Goal: Task Accomplishment & Management: Complete application form

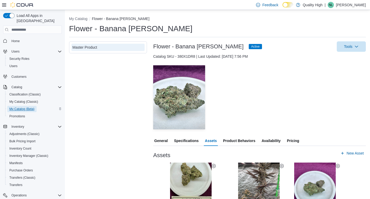
click at [21, 107] on span "My Catalog (Beta)" at bounding box center [21, 109] width 25 height 4
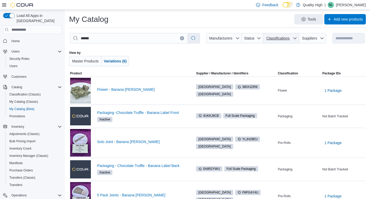
drag, startPoint x: 294, startPoint y: 37, endPoint x: 297, endPoint y: 41, distance: 5.2
click at [295, 37] on span "Classifications" at bounding box center [281, 38] width 32 height 10
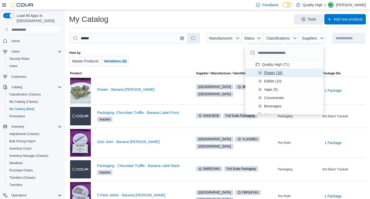
click at [264, 74] on span "Flower (18)" at bounding box center [270, 73] width 25 height 8
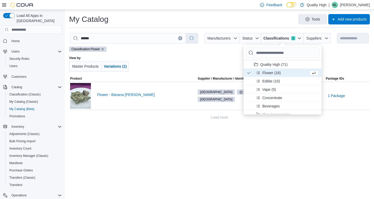
click at [170, 130] on div "**********" at bounding box center [219, 104] width 309 height 189
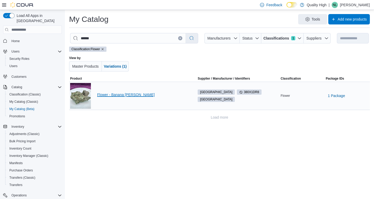
click at [109, 95] on link "Flower - Banana Conda" at bounding box center [142, 94] width 91 height 4
click at [339, 95] on span "1 Package" at bounding box center [336, 95] width 17 height 5
click at [340, 95] on span "1 Package" at bounding box center [336, 95] width 17 height 5
click at [337, 95] on span "1 Package" at bounding box center [336, 95] width 17 height 5
click at [338, 110] on span "CR-GG-BC-1" at bounding box center [334, 109] width 18 height 5
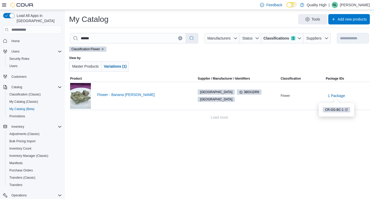
click at [180, 38] on icon "Clear input" at bounding box center [180, 38] width 2 height 2
select select "**********"
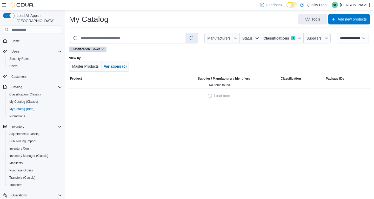
click at [97, 37] on input "search" at bounding box center [127, 38] width 115 height 10
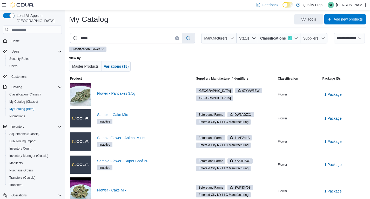
type input "****"
select select "*********"
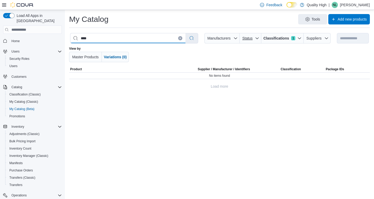
type input "****"
click at [256, 37] on icon "button" at bounding box center [257, 38] width 4 height 4
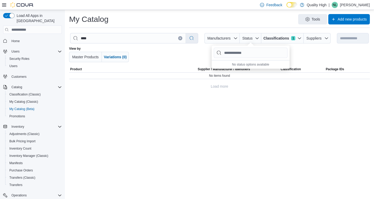
click at [195, 57] on div at bounding box center [220, 54] width 171 height 16
click at [295, 38] on span "Classifications 1" at bounding box center [282, 38] width 38 height 10
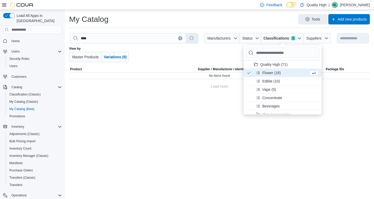
drag, startPoint x: 247, startPoint y: 72, endPoint x: 253, endPoint y: 75, distance: 7.4
click at [247, 72] on icon "Product Classifications" at bounding box center [249, 73] width 4 height 4
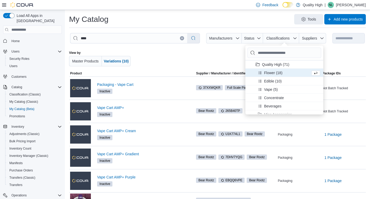
click at [192, 50] on div "View by Master Products Variations (10)" at bounding box center [217, 58] width 297 height 24
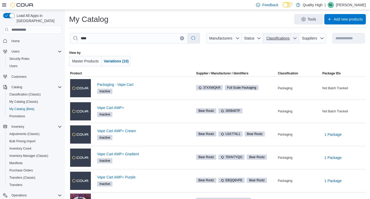
click at [296, 38] on icon "button" at bounding box center [295, 38] width 4 height 4
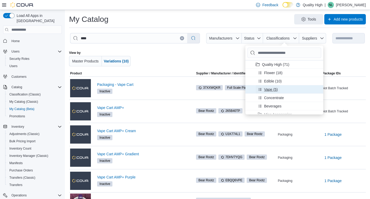
click at [270, 89] on span "Vape (5)" at bounding box center [271, 89] width 14 height 5
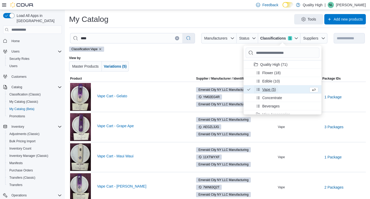
scroll to position [50, 0]
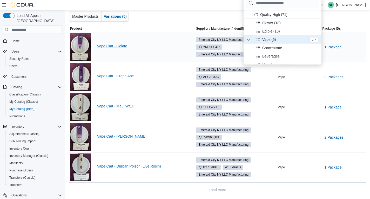
click at [115, 44] on link "Vape Cart - Gelato" at bounding box center [142, 46] width 90 height 4
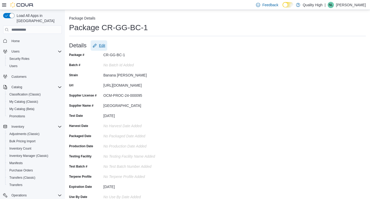
click at [103, 44] on span "Edit" at bounding box center [102, 45] width 6 height 5
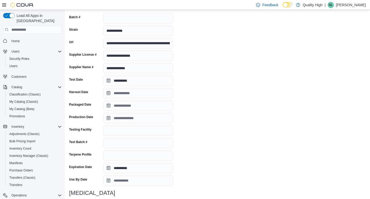
scroll to position [107, 0]
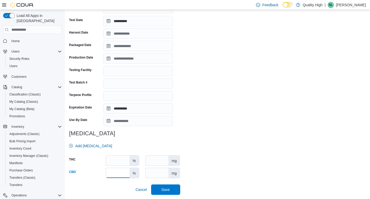
drag, startPoint x: 117, startPoint y: 172, endPoint x: 81, endPoint y: 171, distance: 35.3
click at [80, 172] on div "CBD **** % mg" at bounding box center [124, 173] width 111 height 10
drag, startPoint x: 85, startPoint y: 157, endPoint x: 125, endPoint y: 159, distance: 39.5
click at [85, 156] on div "THC ***** % mg" at bounding box center [124, 160] width 111 height 10
click at [197, 130] on div "**********" at bounding box center [217, 68] width 297 height 251
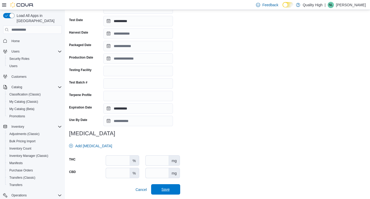
drag, startPoint x: 165, startPoint y: 190, endPoint x: 172, endPoint y: 188, distance: 7.7
click at [165, 190] on span "Save" at bounding box center [166, 188] width 8 height 5
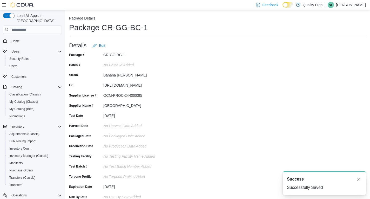
scroll to position [0, 0]
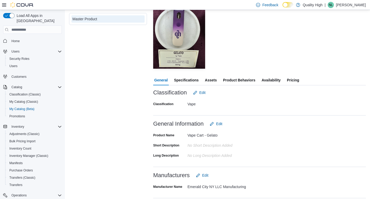
scroll to position [104, 0]
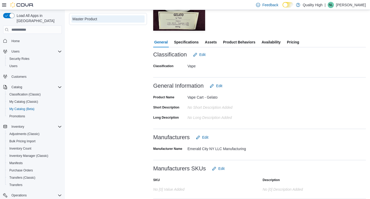
click at [209, 41] on span "Assets" at bounding box center [211, 42] width 12 height 10
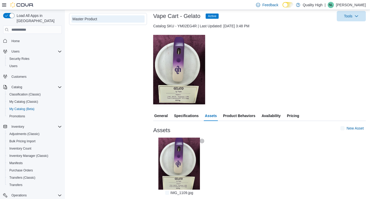
scroll to position [30, 0]
click at [361, 128] on span "New Asset" at bounding box center [355, 127] width 17 height 5
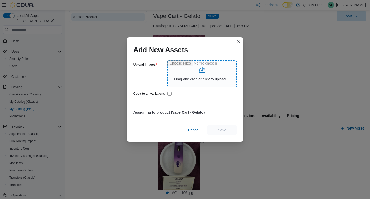
click at [205, 80] on input "Upload Images" at bounding box center [202, 73] width 69 height 27
type input "**********"
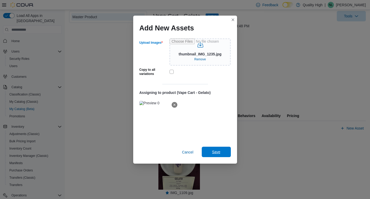
click at [210, 150] on span "Save" at bounding box center [216, 151] width 23 height 10
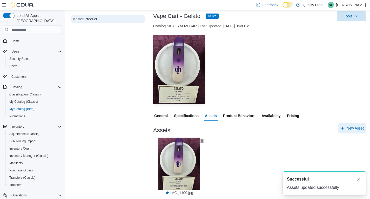
scroll to position [0, 0]
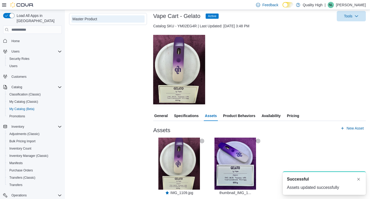
drag, startPoint x: 273, startPoint y: 140, endPoint x: 262, endPoint y: 140, distance: 10.9
click at [273, 139] on div "— Click to open this image in fullscreen mode IMG_1109.jpg — Click to open this…" at bounding box center [259, 165] width 213 height 57
click at [259, 141] on icon at bounding box center [258, 141] width 4 height 4
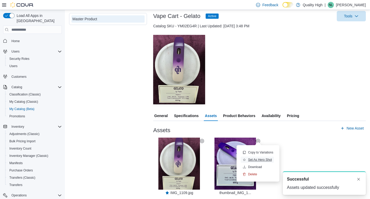
click at [260, 159] on span "Set As Hero Shot" at bounding box center [260, 159] width 24 height 4
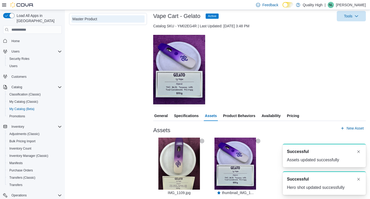
drag, startPoint x: 309, startPoint y: 132, endPoint x: 315, endPoint y: 132, distance: 6.5
click at [308, 132] on div "Assets New Asset" at bounding box center [259, 128] width 213 height 10
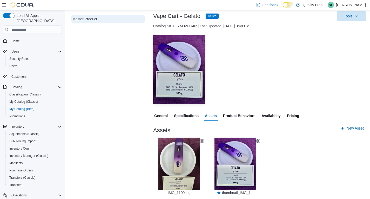
click at [204, 139] on button "— Click to open this image in fullscreen mode" at bounding box center [179, 163] width 52 height 55
click at [203, 141] on icon at bounding box center [202, 141] width 4 height 4
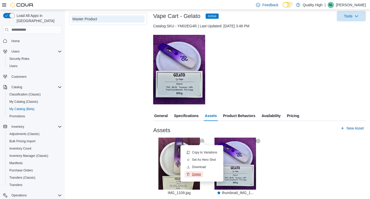
click at [197, 175] on span "Delete" at bounding box center [196, 174] width 9 height 4
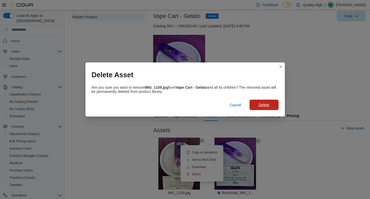
click at [263, 107] on span "Delete" at bounding box center [264, 104] width 10 height 5
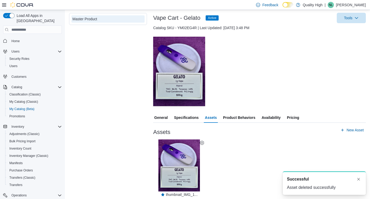
scroll to position [30, 0]
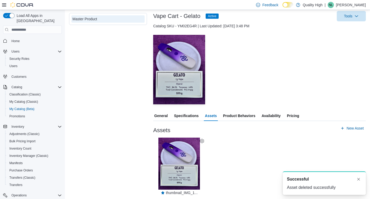
click at [245, 135] on div at bounding box center [259, 135] width 213 height 4
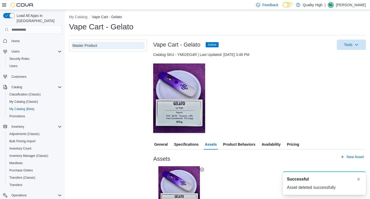
scroll to position [0, 0]
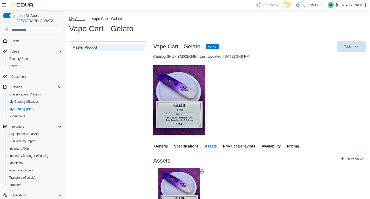
click at [79, 19] on button "My Catalog" at bounding box center [78, 19] width 18 height 4
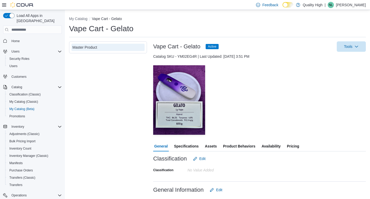
scroll to position [104, 0]
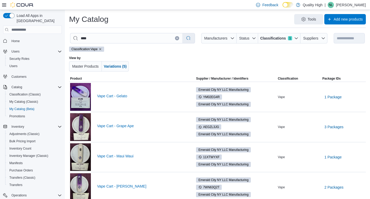
scroll to position [26, 0]
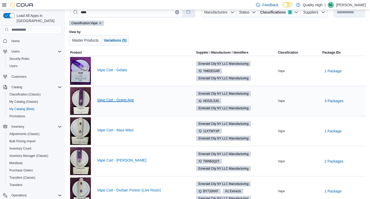
click at [109, 99] on link "Vape Cart - Grape Ape" at bounding box center [142, 100] width 90 height 4
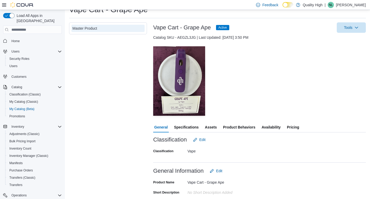
scroll to position [52, 0]
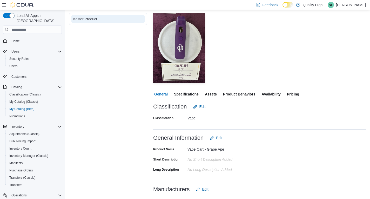
click at [208, 94] on span "Assets" at bounding box center [211, 94] width 12 height 10
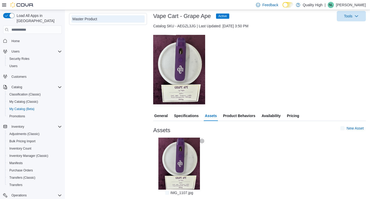
scroll to position [30, 0]
click at [364, 126] on span "New Asset" at bounding box center [355, 127] width 17 height 5
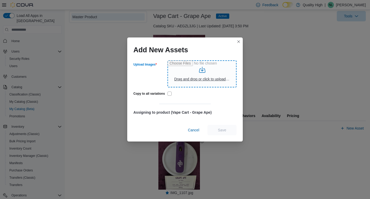
click at [199, 79] on input "Upload Images" at bounding box center [202, 73] width 69 height 27
type input "**********"
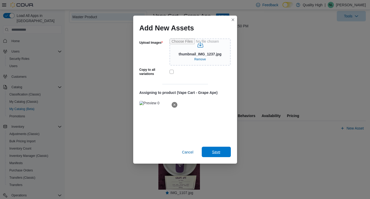
click at [217, 153] on span "Save" at bounding box center [216, 151] width 8 height 5
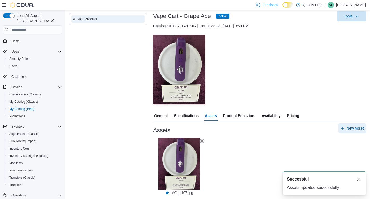
scroll to position [0, 0]
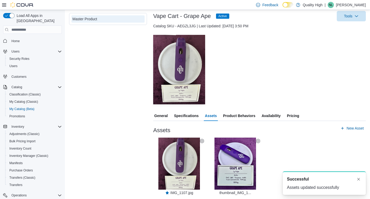
click at [259, 140] on icon at bounding box center [258, 141] width 4 height 4
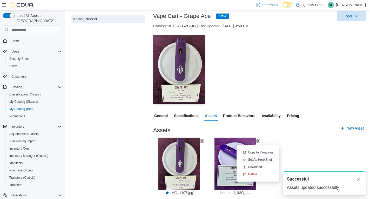
click at [259, 158] on span "Set As Hero Shot" at bounding box center [260, 159] width 24 height 4
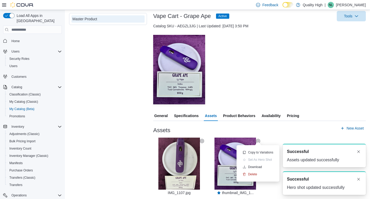
click at [297, 134] on div at bounding box center [259, 135] width 213 height 4
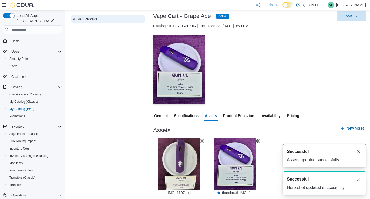
click at [201, 141] on icon at bounding box center [202, 141] width 4 height 4
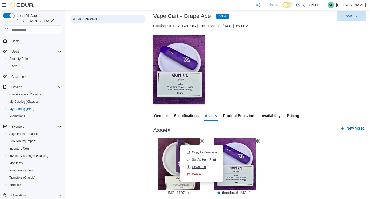
click at [200, 166] on span "Download" at bounding box center [199, 167] width 14 height 4
click at [197, 174] on span "Delete" at bounding box center [196, 174] width 9 height 4
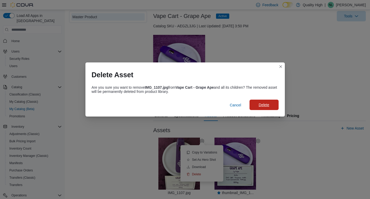
click at [271, 104] on span "Delete" at bounding box center [264, 104] width 23 height 10
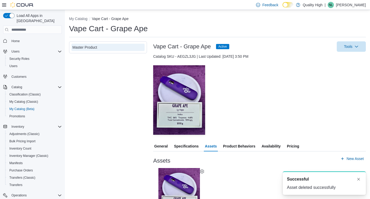
click at [257, 103] on div "— Click to open this image in fullscreen mode" at bounding box center [259, 99] width 213 height 69
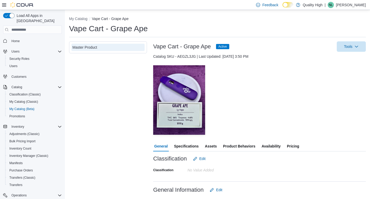
scroll to position [52, 0]
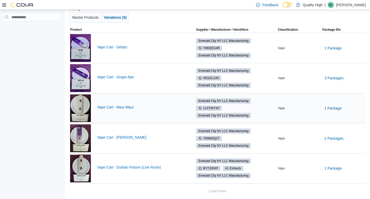
scroll to position [50, 0]
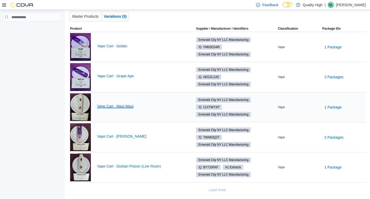
click at [119, 106] on link "Vape Cart - Maui Waui" at bounding box center [142, 106] width 90 height 4
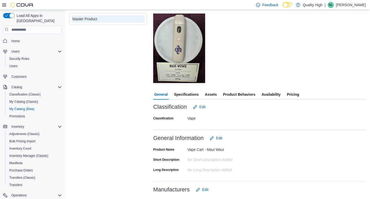
scroll to position [52, 0]
click at [210, 93] on span "Assets" at bounding box center [211, 94] width 12 height 10
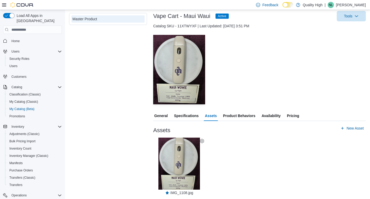
scroll to position [30, 0]
click at [356, 128] on span "New Asset" at bounding box center [355, 127] width 17 height 5
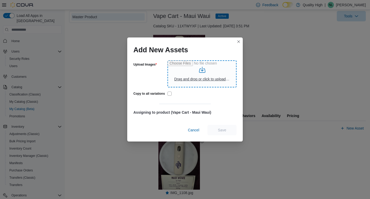
click at [206, 78] on input "Upload Images" at bounding box center [202, 73] width 69 height 27
type input "**********"
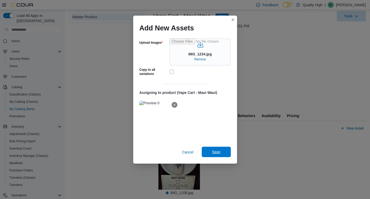
click at [220, 152] on span "Save" at bounding box center [216, 151] width 8 height 5
click at [254, 136] on div "Add New Assets Upload Images IMG_1234.jpg Remove Copy to all variations Assigni…" at bounding box center [185, 99] width 370 height 199
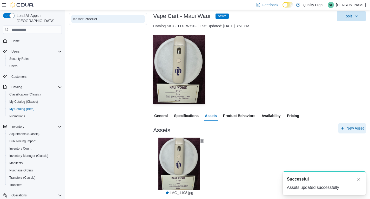
scroll to position [0, 0]
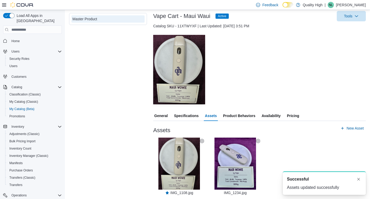
drag, startPoint x: 273, startPoint y: 146, endPoint x: 276, endPoint y: 142, distance: 5.4
click at [274, 143] on div "— Click to open this image in fullscreen mode IMG_1108.jpg — Click to open this…" at bounding box center [259, 165] width 213 height 57
click at [258, 141] on icon at bounding box center [258, 141] width 4 height 4
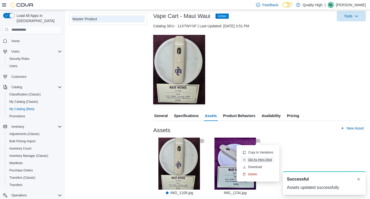
click at [256, 161] on span "Set As Hero Shot" at bounding box center [260, 159] width 24 height 4
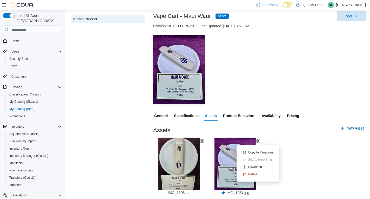
click at [301, 136] on div at bounding box center [259, 135] width 213 height 4
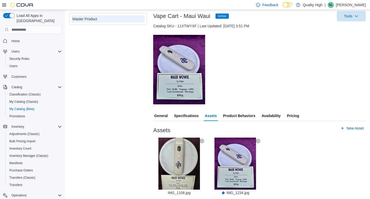
click at [202, 140] on icon at bounding box center [202, 141] width 4 height 4
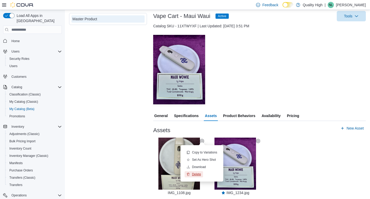
click at [195, 173] on span "Delete" at bounding box center [196, 174] width 9 height 4
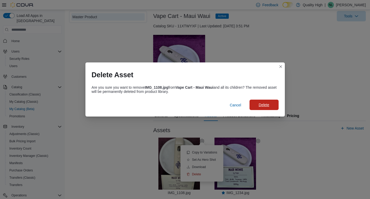
click at [260, 108] on span "Delete" at bounding box center [264, 104] width 23 height 10
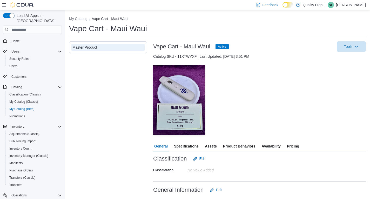
scroll to position [52, 0]
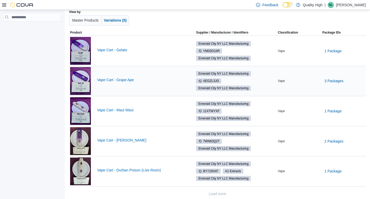
scroll to position [50, 0]
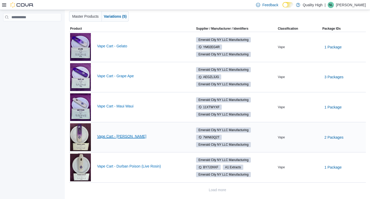
click at [115, 135] on link "Vape Cart - [PERSON_NAME]" at bounding box center [142, 136] width 90 height 4
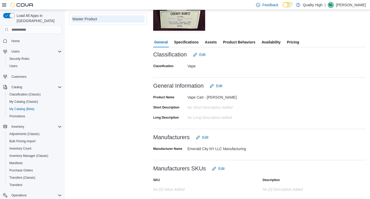
click at [210, 42] on span "Assets" at bounding box center [211, 42] width 12 height 10
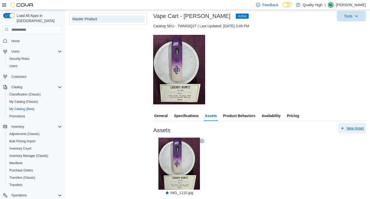
click at [353, 126] on span "New Asset" at bounding box center [355, 127] width 17 height 5
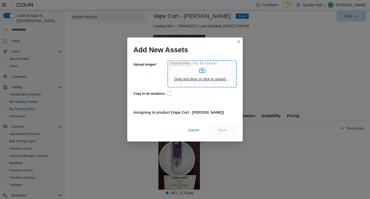
click at [197, 77] on input "Upload Images" at bounding box center [202, 73] width 69 height 27
type input "**********"
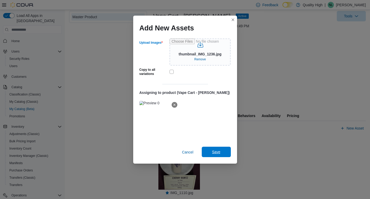
click at [216, 150] on span "Save" at bounding box center [216, 151] width 23 height 10
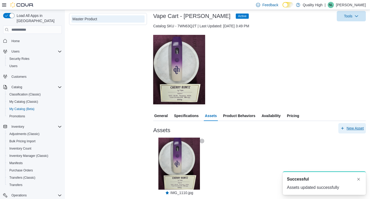
scroll to position [0, 0]
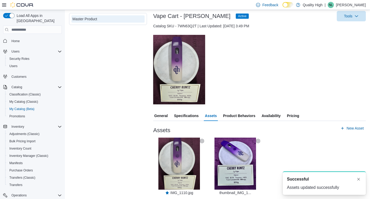
click at [203, 141] on icon at bounding box center [202, 141] width 4 height 4
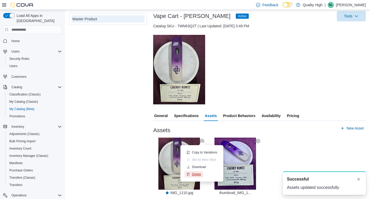
click at [198, 174] on span "Delete" at bounding box center [196, 174] width 9 height 4
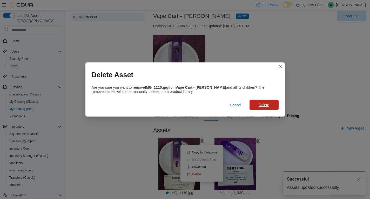
click at [263, 104] on span "Delete" at bounding box center [264, 104] width 10 height 5
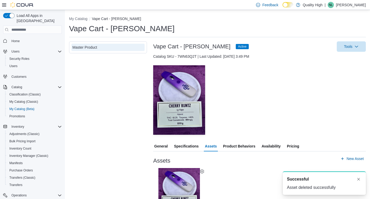
click at [268, 101] on div "— Click to open this image in fullscreen mode" at bounding box center [259, 99] width 213 height 69
click at [359, 179] on button "Dismiss toast" at bounding box center [359, 179] width 6 height 6
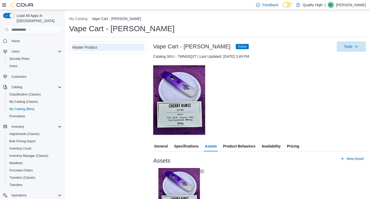
click at [272, 91] on div "— Click to open this image in fullscreen mode" at bounding box center [259, 99] width 213 height 69
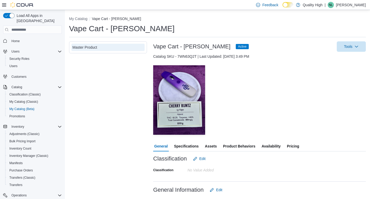
scroll to position [104, 0]
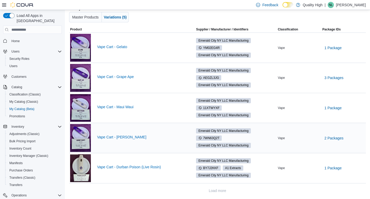
scroll to position [50, 0]
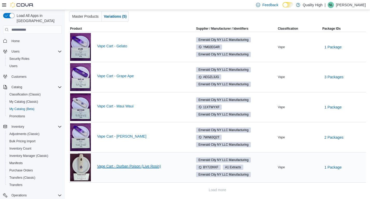
click at [122, 166] on link "Vape Cart - Durban Poison (Live Rosin)" at bounding box center [142, 166] width 90 height 4
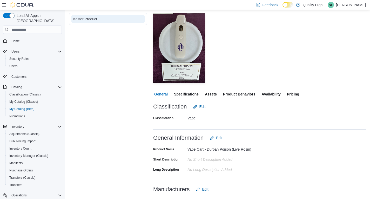
click at [212, 94] on span "Assets" at bounding box center [211, 94] width 12 height 10
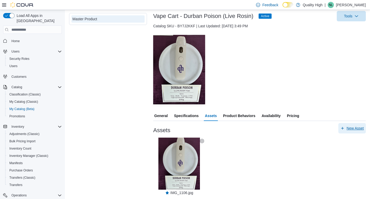
click at [359, 129] on span "New Asset" at bounding box center [355, 127] width 17 height 5
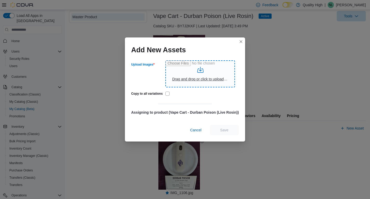
click at [188, 76] on input "Upload Images" at bounding box center [200, 73] width 70 height 27
type input "**********"
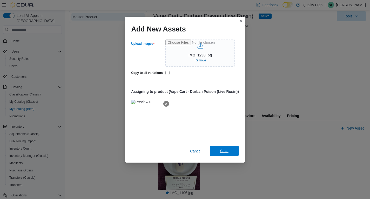
click at [223, 149] on span "Save" at bounding box center [224, 150] width 8 height 5
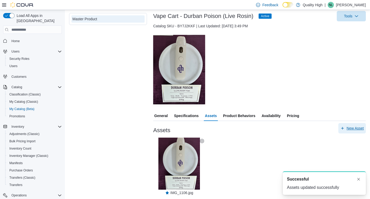
scroll to position [0, 0]
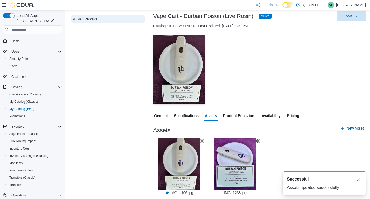
click at [257, 140] on icon at bounding box center [258, 141] width 4 height 4
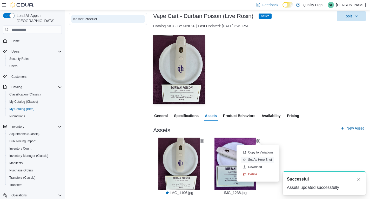
click at [254, 159] on span "Set As Hero Shot" at bounding box center [260, 159] width 24 height 4
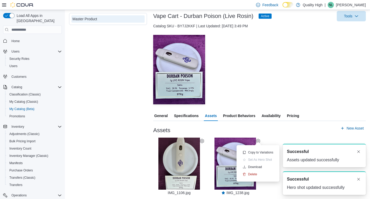
drag, startPoint x: 284, startPoint y: 131, endPoint x: 285, endPoint y: 128, distance: 2.9
click at [284, 130] on div "Assets New Asset" at bounding box center [259, 128] width 213 height 10
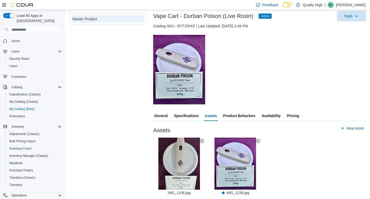
click at [203, 140] on icon at bounding box center [202, 141] width 4 height 4
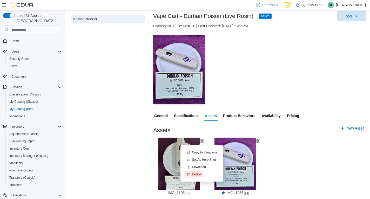
click at [197, 174] on span "Delete" at bounding box center [196, 174] width 9 height 4
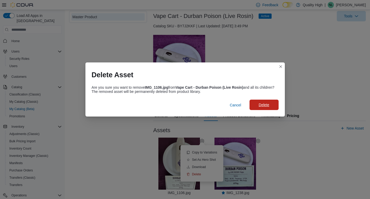
click at [259, 105] on span "Delete" at bounding box center [264, 104] width 10 height 5
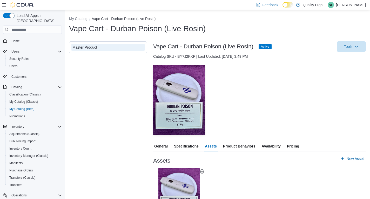
drag, startPoint x: 310, startPoint y: 102, endPoint x: 309, endPoint y: 98, distance: 4.3
click at [310, 102] on div "— Click to open this image in fullscreen mode" at bounding box center [259, 99] width 213 height 69
click at [263, 77] on div "— Click to open this image in fullscreen mode" at bounding box center [259, 99] width 213 height 69
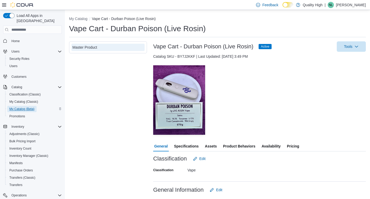
click at [22, 107] on span "My Catalog (Beta)" at bounding box center [21, 109] width 25 height 4
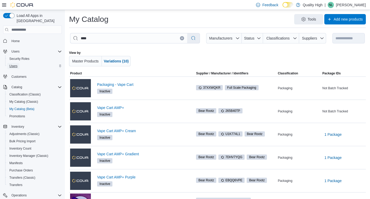
click at [11, 64] on span "Users" at bounding box center [13, 66] width 8 height 4
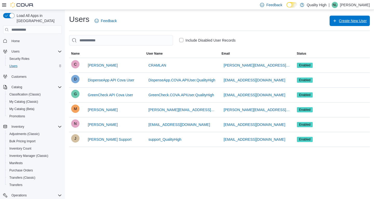
drag, startPoint x: 353, startPoint y: 21, endPoint x: 348, endPoint y: 23, distance: 6.0
click at [353, 21] on span "Create New User" at bounding box center [353, 20] width 28 height 5
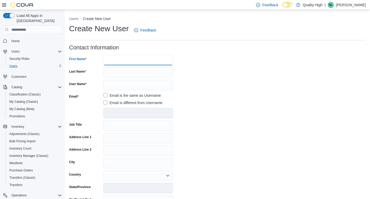
click at [114, 59] on input "First Name" at bounding box center [138, 60] width 70 height 10
type input "*******"
type input "******"
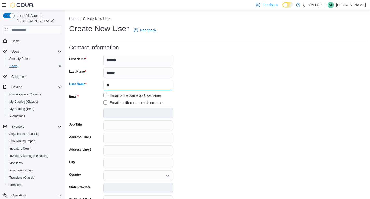
type input "**"
